Goal: Transaction & Acquisition: Register for event/course

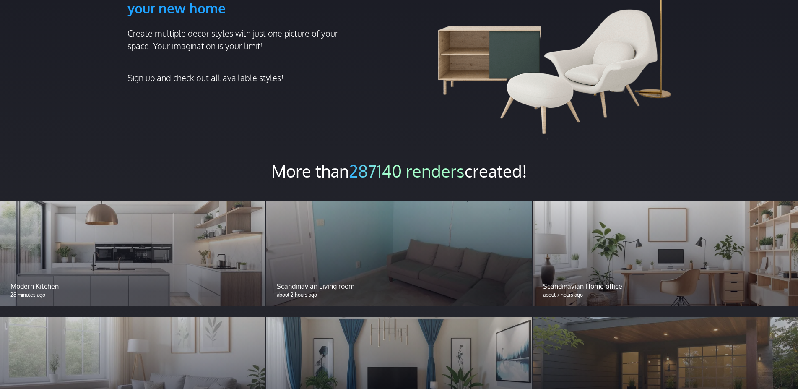
scroll to position [599, 0]
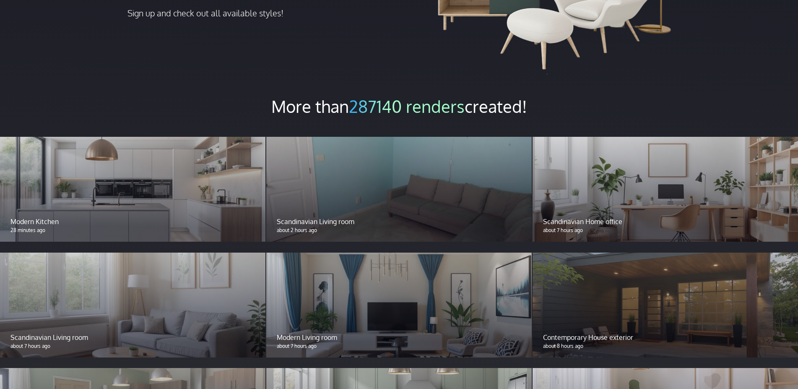
click at [68, 188] on div "Modern Kitchen 28 minutes ago" at bounding box center [132, 189] width 265 height 105
click at [32, 226] on p "28 minutes ago" at bounding box center [132, 230] width 244 height 8
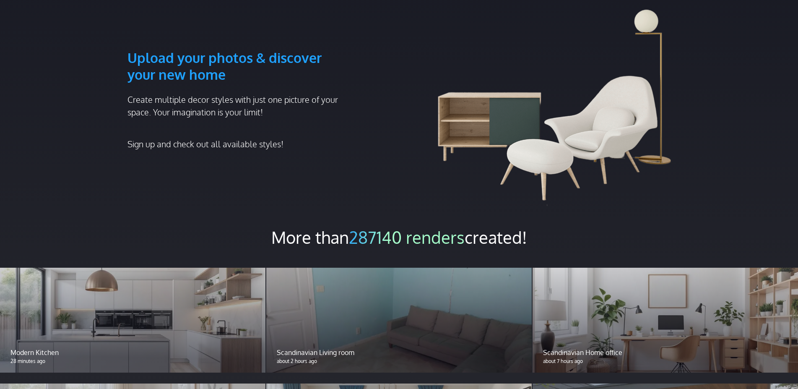
scroll to position [428, 0]
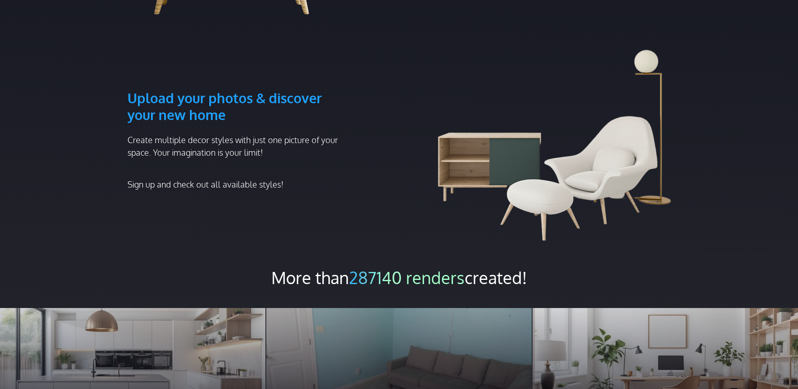
drag, startPoint x: 386, startPoint y: 260, endPoint x: 384, endPoint y: 267, distance: 7.8
click at [386, 267] on span "287140 renders" at bounding box center [407, 277] width 116 height 21
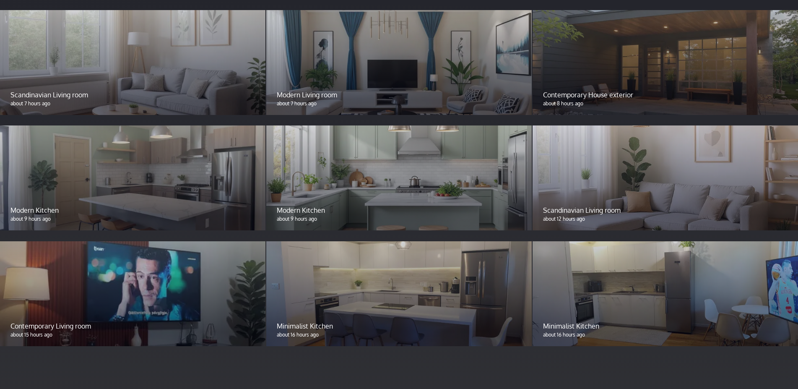
scroll to position [584, 0]
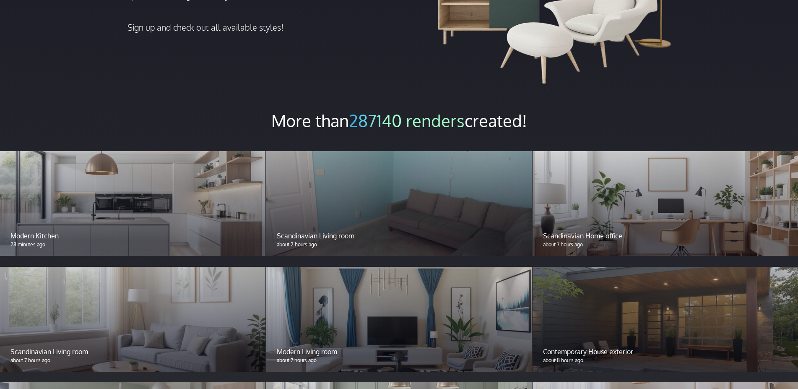
click at [348, 231] on p "Scandinavian Living room" at bounding box center [399, 236] width 244 height 10
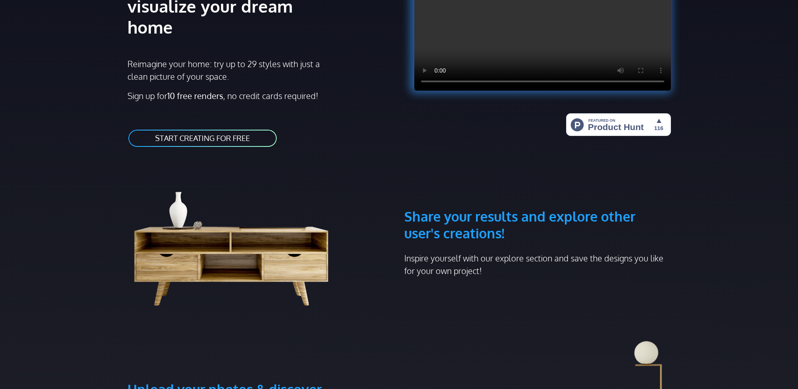
scroll to position [0, 0]
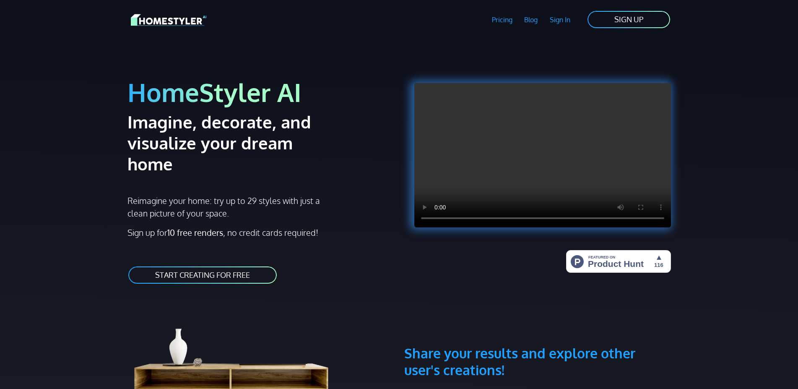
click at [238, 265] on link "START CREATING FOR FREE" at bounding box center [202, 274] width 150 height 19
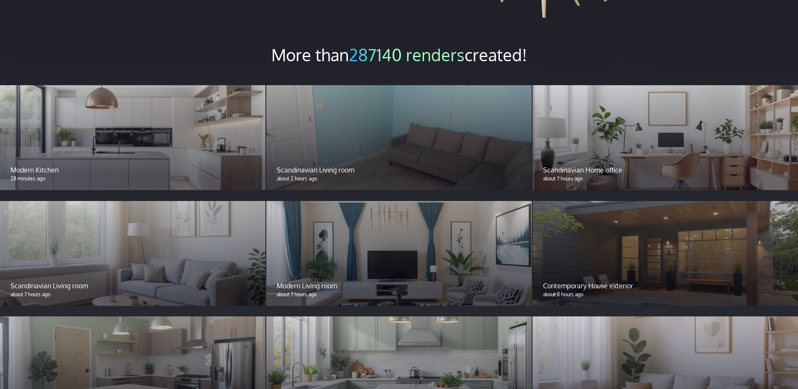
scroll to position [812, 0]
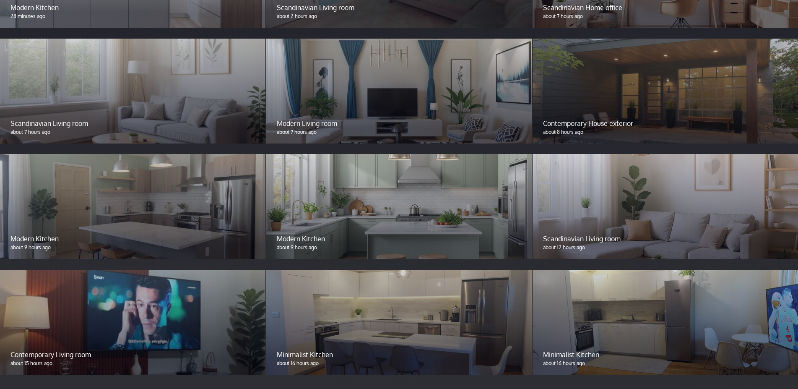
click at [139, 283] on div at bounding box center [132, 322] width 265 height 105
click at [96, 202] on div at bounding box center [132, 206] width 265 height 105
click at [33, 233] on p "Modern Kitchen" at bounding box center [132, 238] width 244 height 10
click at [316, 233] on p "Modern Kitchen" at bounding box center [399, 238] width 244 height 10
click at [679, 226] on div "Scandinavian Living room about 12 hours ago" at bounding box center [664, 242] width 265 height 33
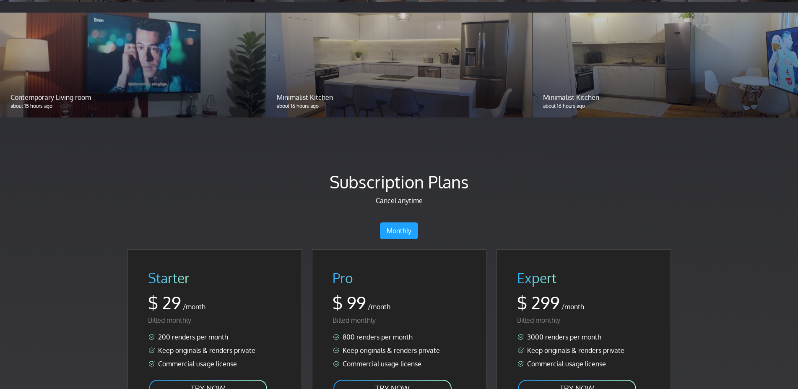
scroll to position [1026, 0]
